Goal: Browse casually

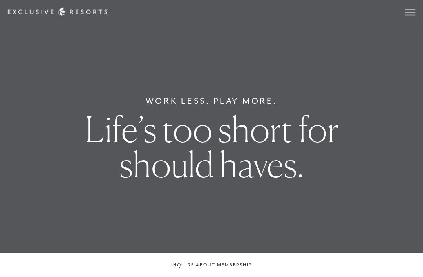
click at [410, 15] on button "Open navigation" at bounding box center [410, 11] width 10 height 5
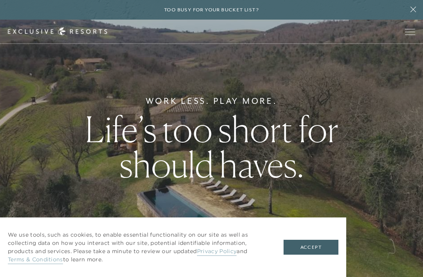
click at [318, 248] on button "Accept" at bounding box center [310, 247] width 55 height 15
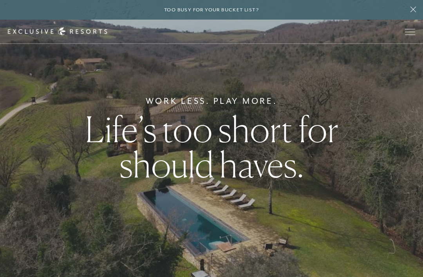
click at [411, 34] on button "Open navigation" at bounding box center [410, 31] width 10 height 5
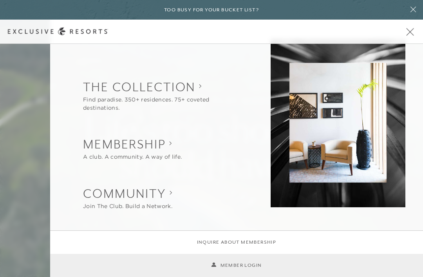
click at [411, 36] on div at bounding box center [211, 138] width 423 height 277
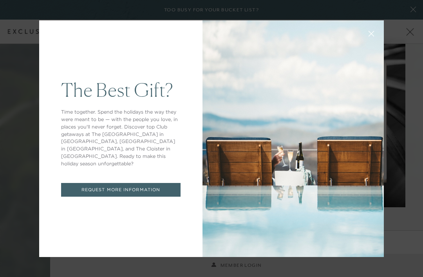
click at [407, 31] on div "The Best Gift? Time together. Spend the holidays the way they were meant to be …" at bounding box center [211, 138] width 423 height 277
click at [368, 36] on button at bounding box center [371, 32] width 19 height 19
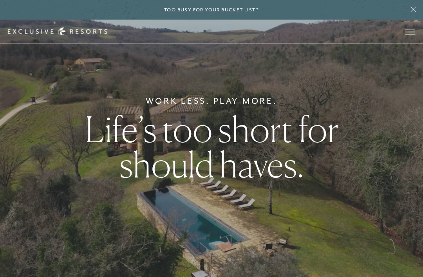
click at [412, 31] on span "Open navigation" at bounding box center [410, 31] width 10 height 5
click at [408, 34] on button "Open navigation" at bounding box center [410, 31] width 10 height 5
click at [411, 5] on button at bounding box center [413, 10] width 20 height 20
